Goal: Information Seeking & Learning: Find specific fact

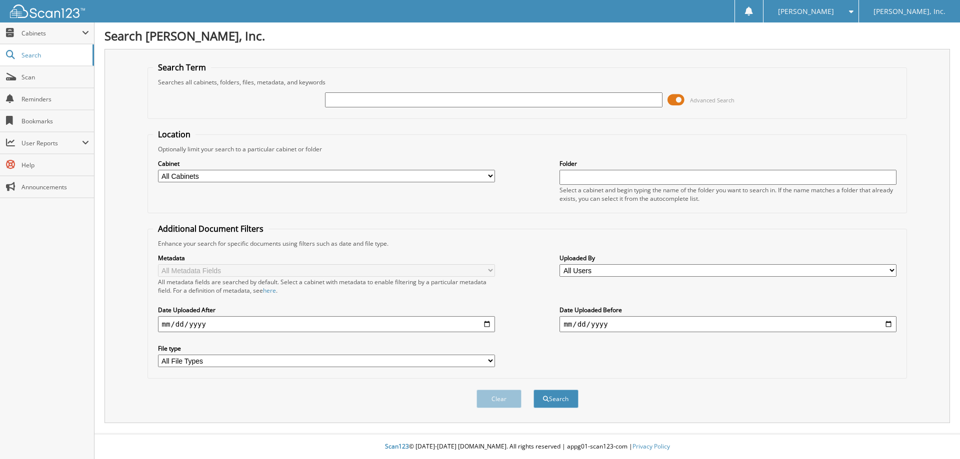
drag, startPoint x: 678, startPoint y: 101, endPoint x: 662, endPoint y: 101, distance: 16.0
click at [662, 101] on div "Advanced Search" at bounding box center [527, 99] width 749 height 27
click at [575, 108] on div at bounding box center [493, 99] width 337 height 17
click at [573, 103] on input "text" at bounding box center [493, 99] width 337 height 15
type input "115422"
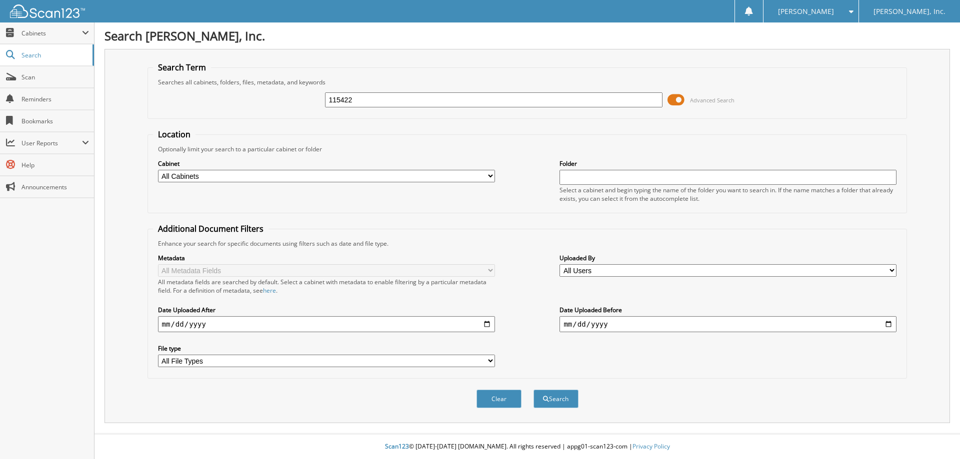
click at [533, 390] on button "Search" at bounding box center [555, 399] width 45 height 18
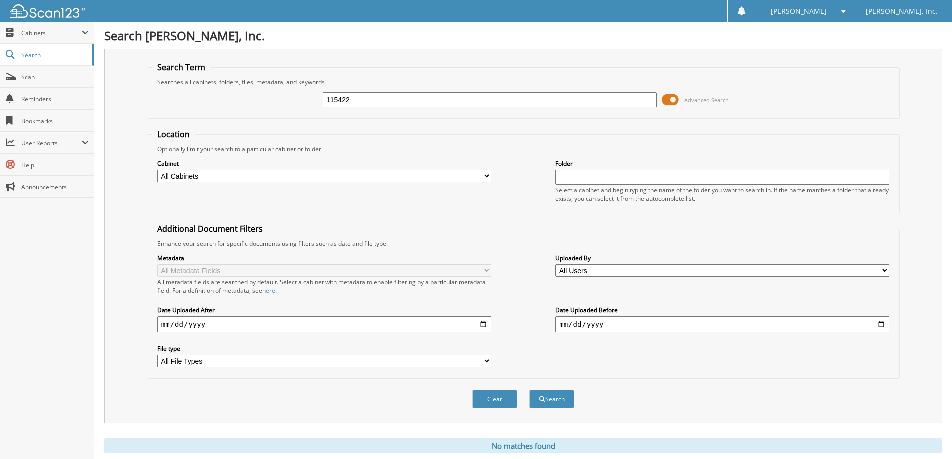
drag, startPoint x: 673, startPoint y: 101, endPoint x: 663, endPoint y: 103, distance: 9.6
click at [663, 103] on span at bounding box center [670, 99] width 17 height 15
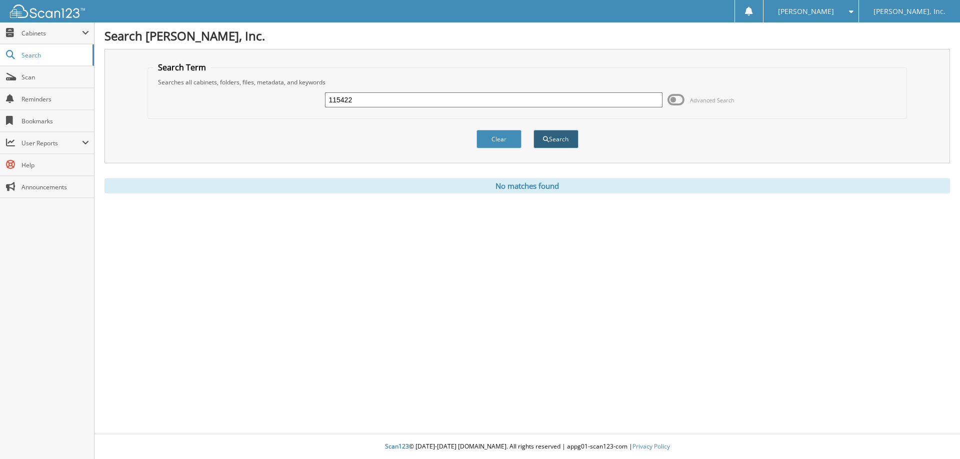
click at [552, 135] on button "Search" at bounding box center [555, 139] width 45 height 18
